Goal: Check status

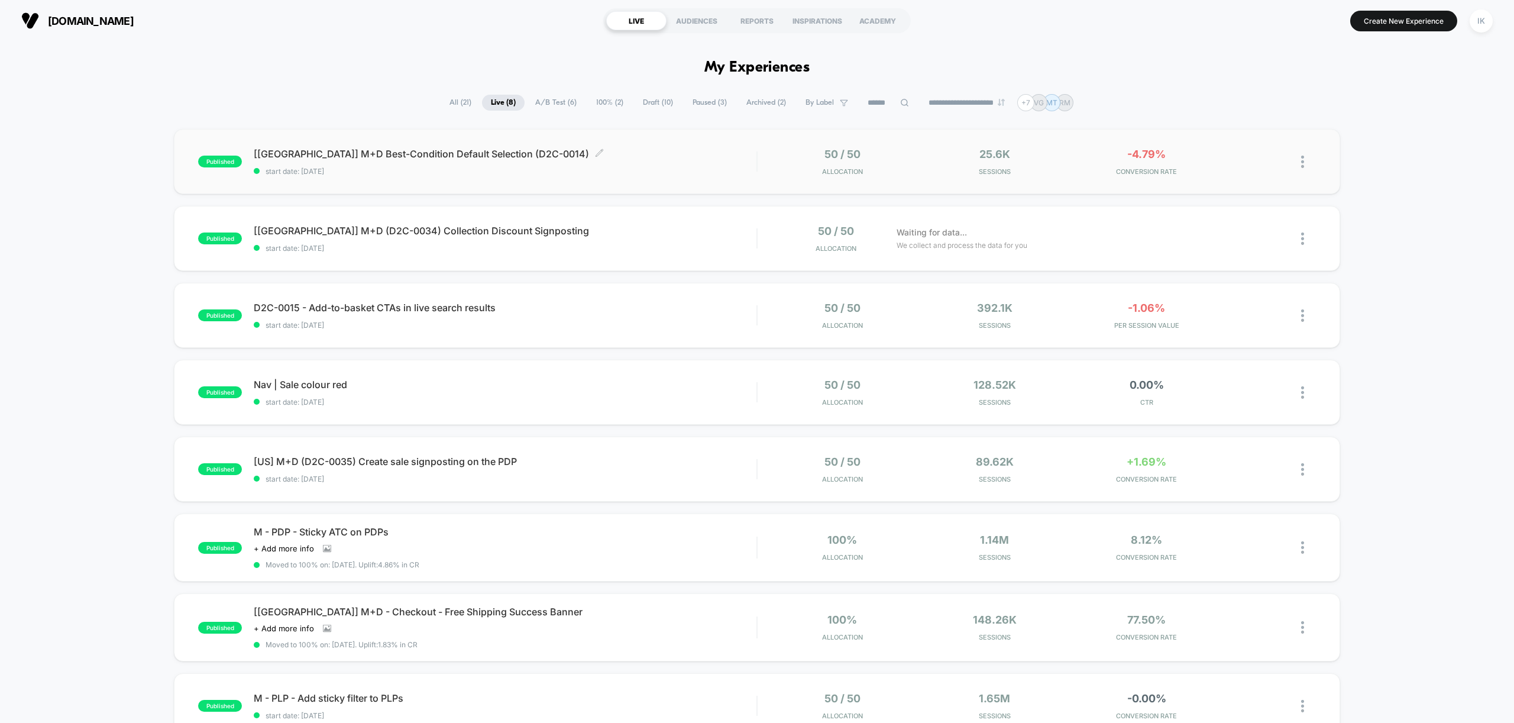
click at [402, 157] on span "[[GEOGRAPHIC_DATA]] M+D Best-Condition Default Selection (D2C-0014) Click to ed…" at bounding box center [505, 154] width 503 height 12
